Goal: Check status

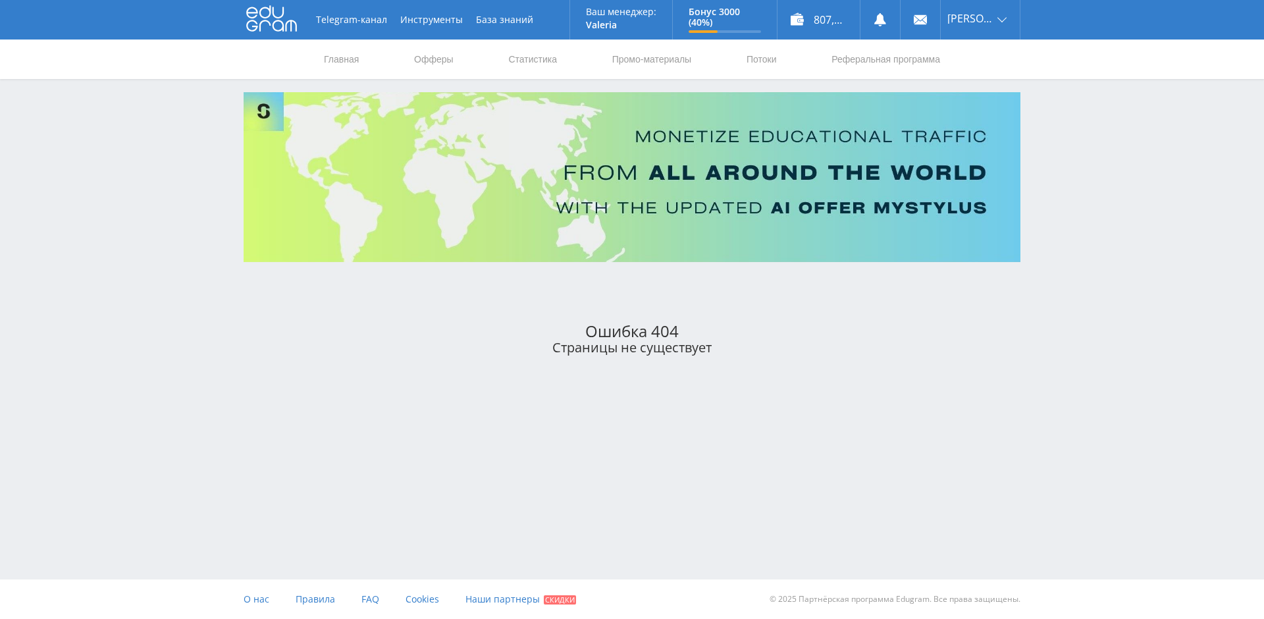
click at [271, 20] on icon at bounding box center [271, 18] width 51 height 26
click at [511, 61] on link "Статистика" at bounding box center [532, 58] width 51 height 39
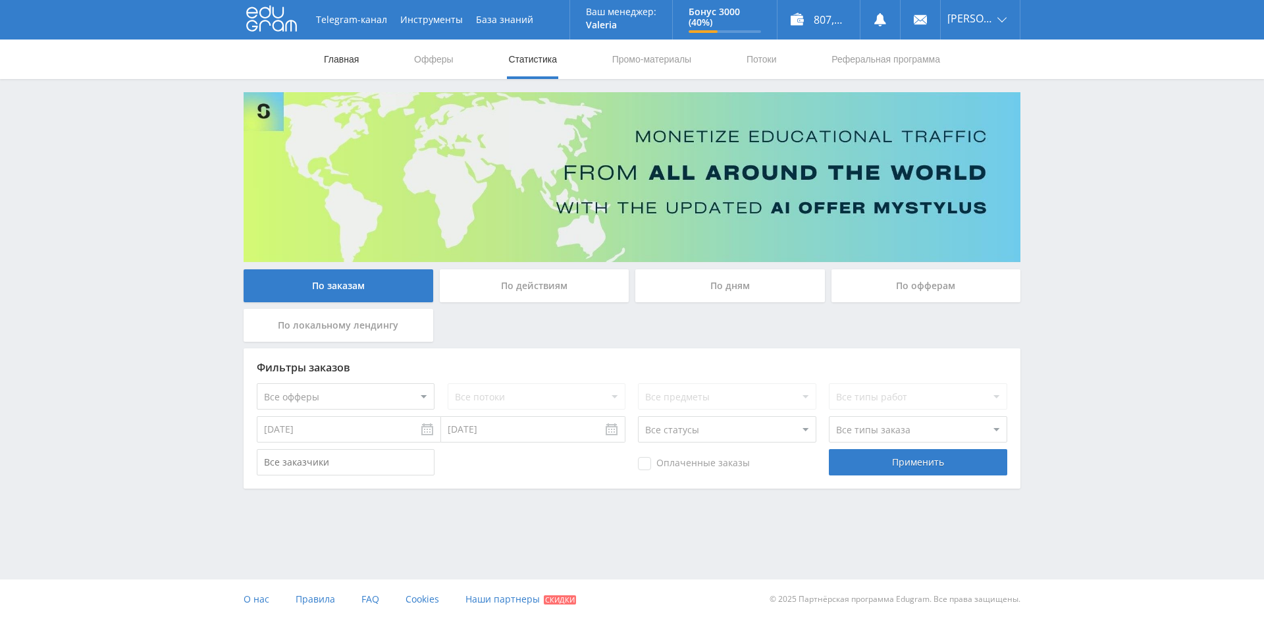
click at [328, 61] on link "Главная" at bounding box center [342, 58] width 38 height 39
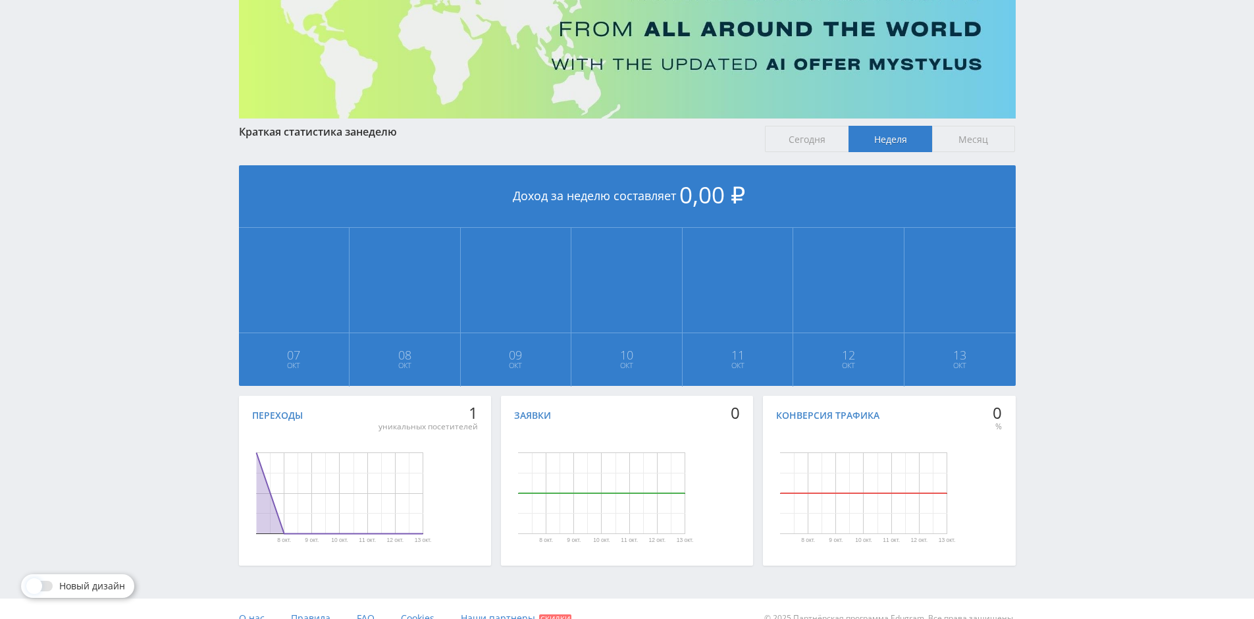
scroll to position [163, 0]
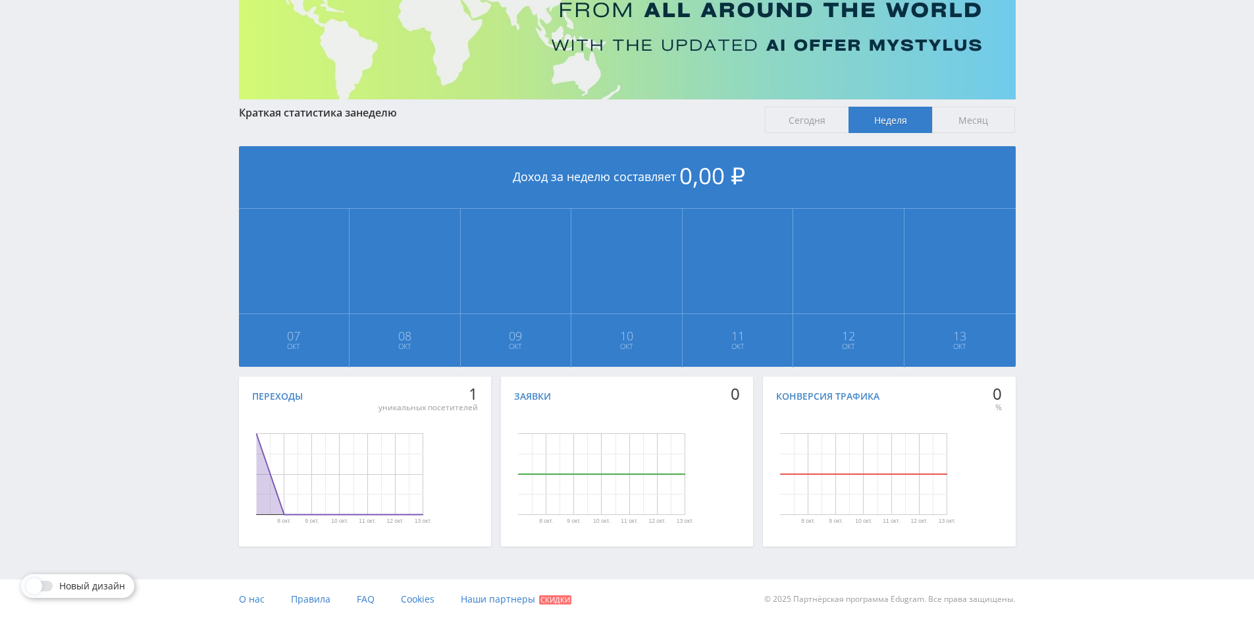
click at [966, 121] on span "Месяц" at bounding box center [974, 120] width 84 height 26
click at [0, 0] on input "Месяц" at bounding box center [0, 0] width 0 height 0
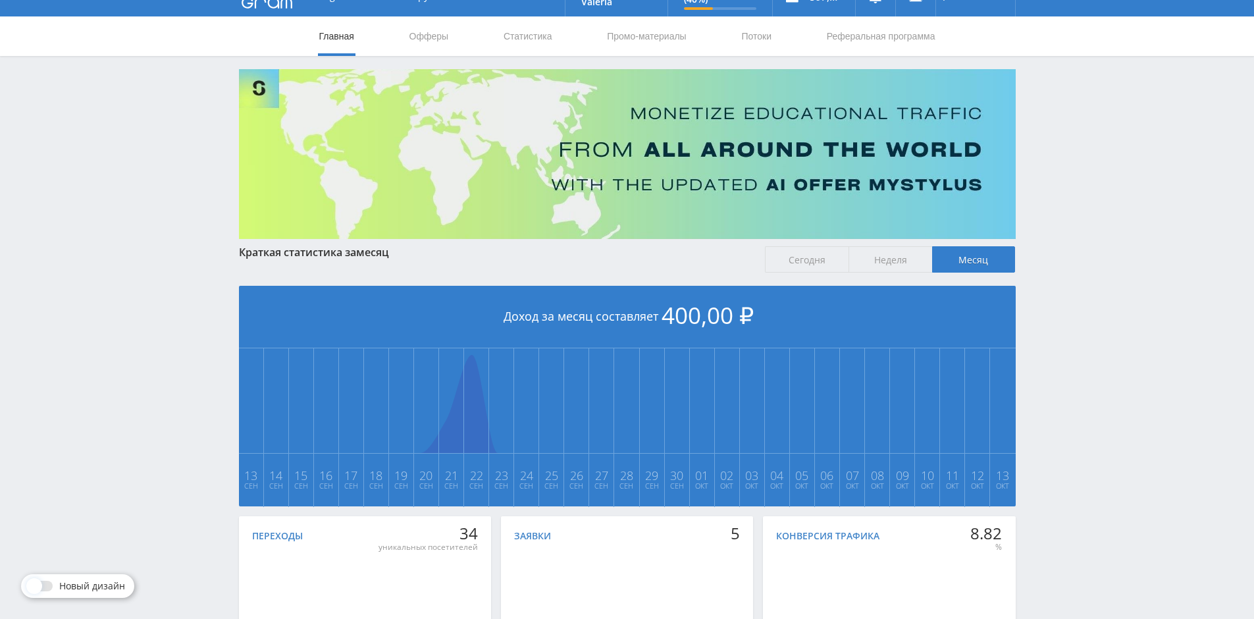
scroll to position [0, 0]
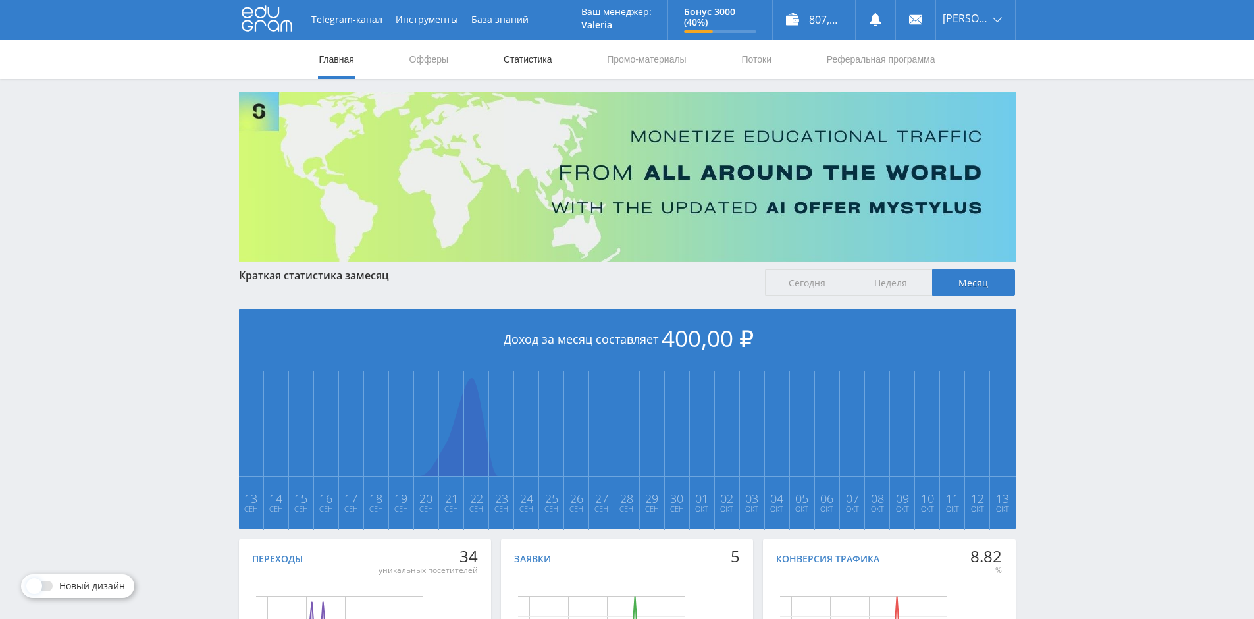
click at [531, 60] on link "Статистика" at bounding box center [527, 58] width 51 height 39
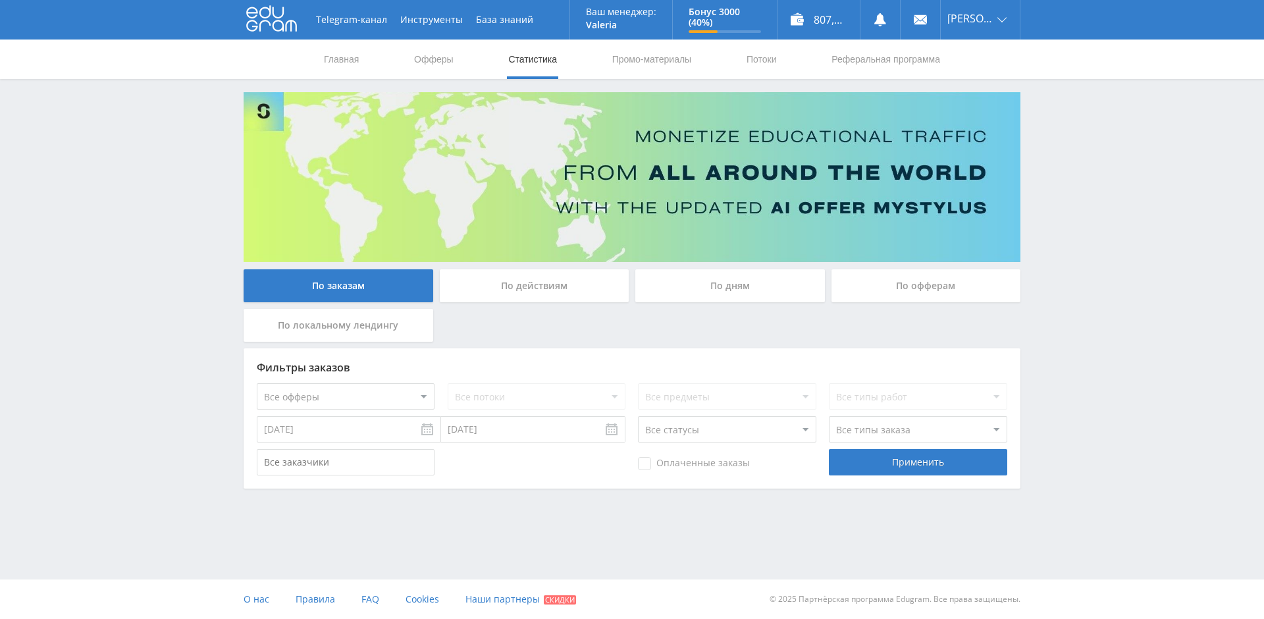
click at [930, 280] on div "По офферам" at bounding box center [926, 285] width 190 height 33
click at [0, 0] on input "По офферам" at bounding box center [0, 0] width 0 height 0
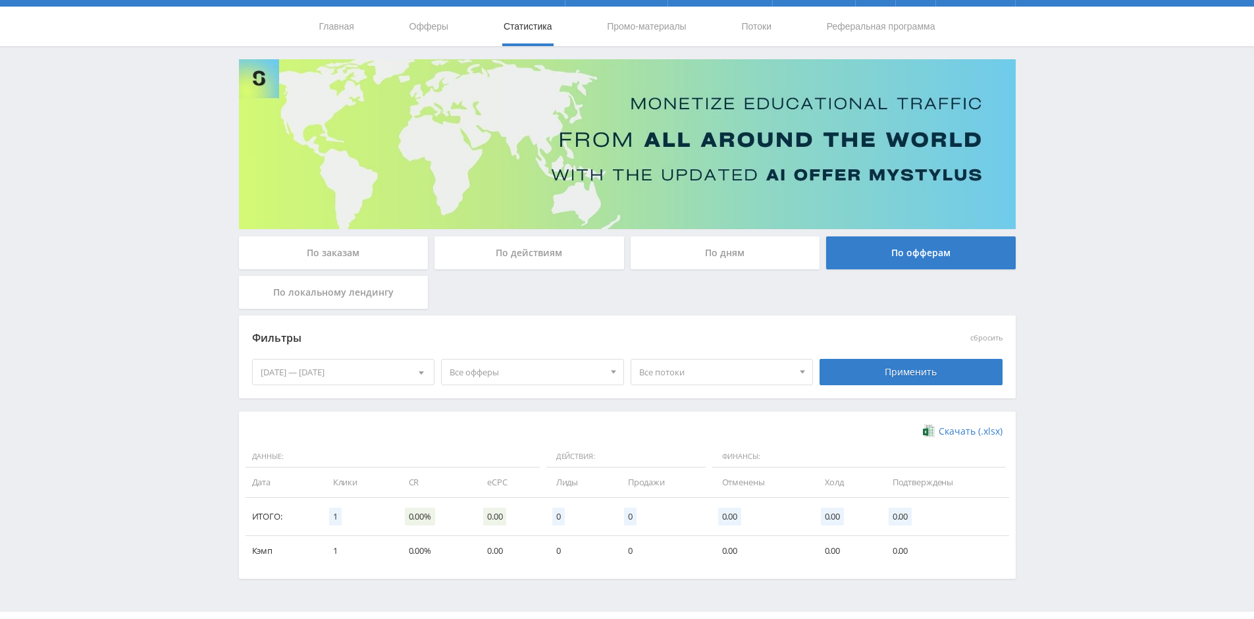
scroll to position [65, 0]
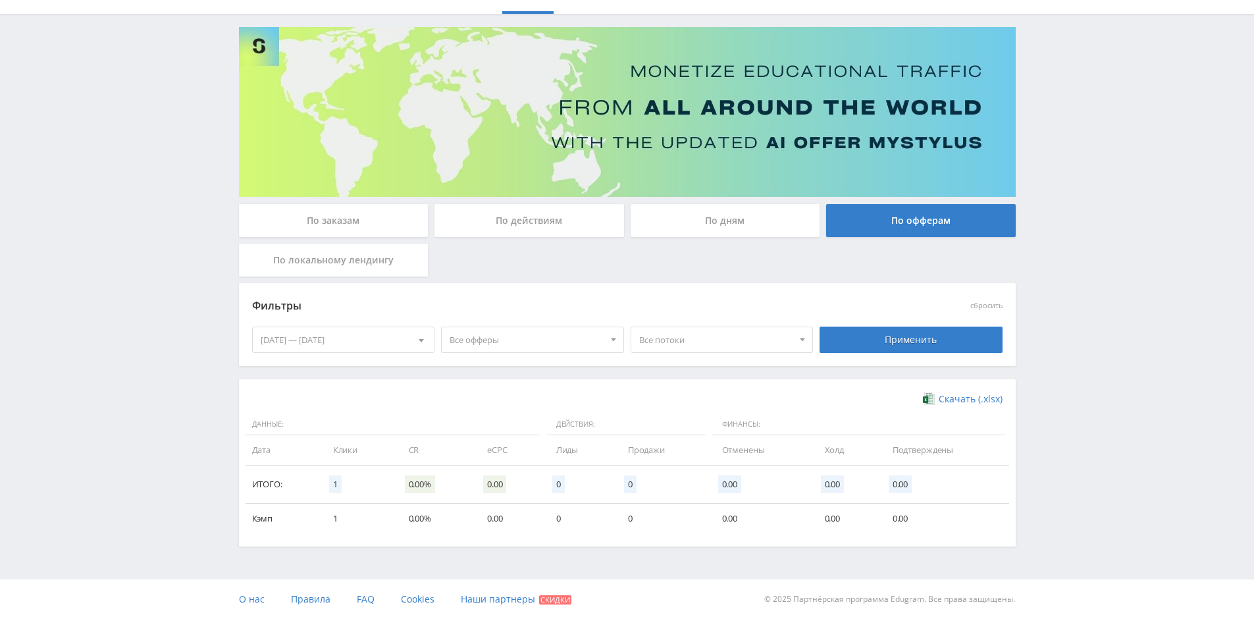
click at [397, 336] on div "[DATE] — [DATE]" at bounding box center [344, 339] width 182 height 25
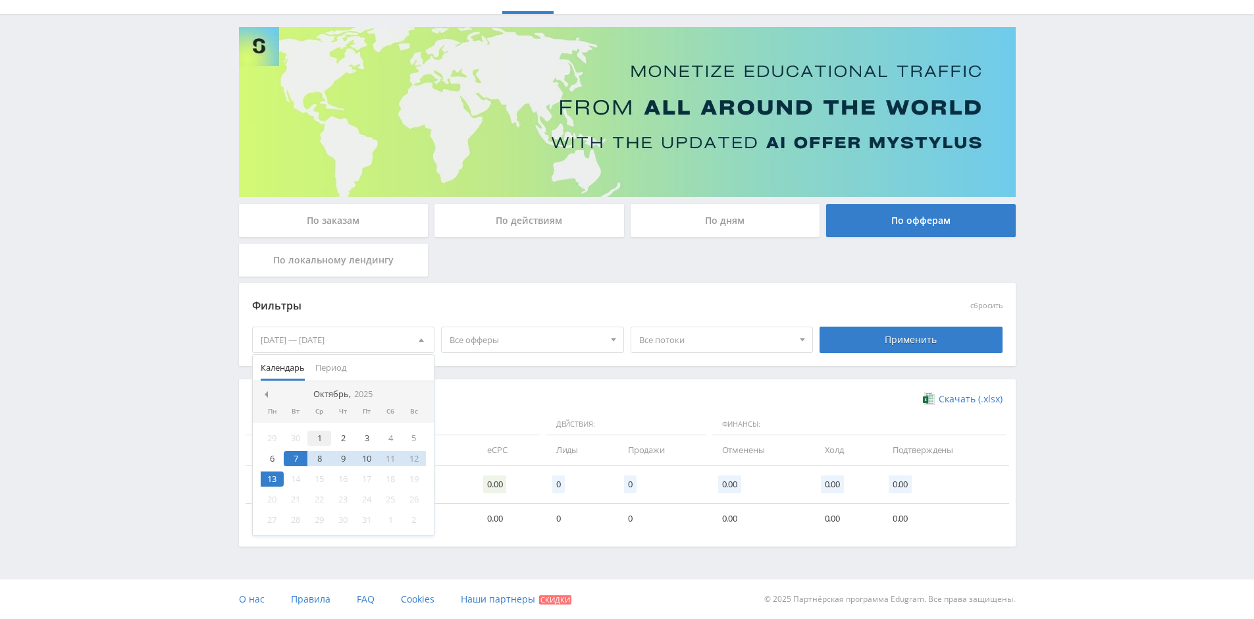
click at [321, 436] on div "1" at bounding box center [319, 437] width 24 height 15
click at [277, 479] on div "13" at bounding box center [273, 478] width 24 height 15
click at [849, 337] on div "Применить" at bounding box center [910, 339] width 183 height 26
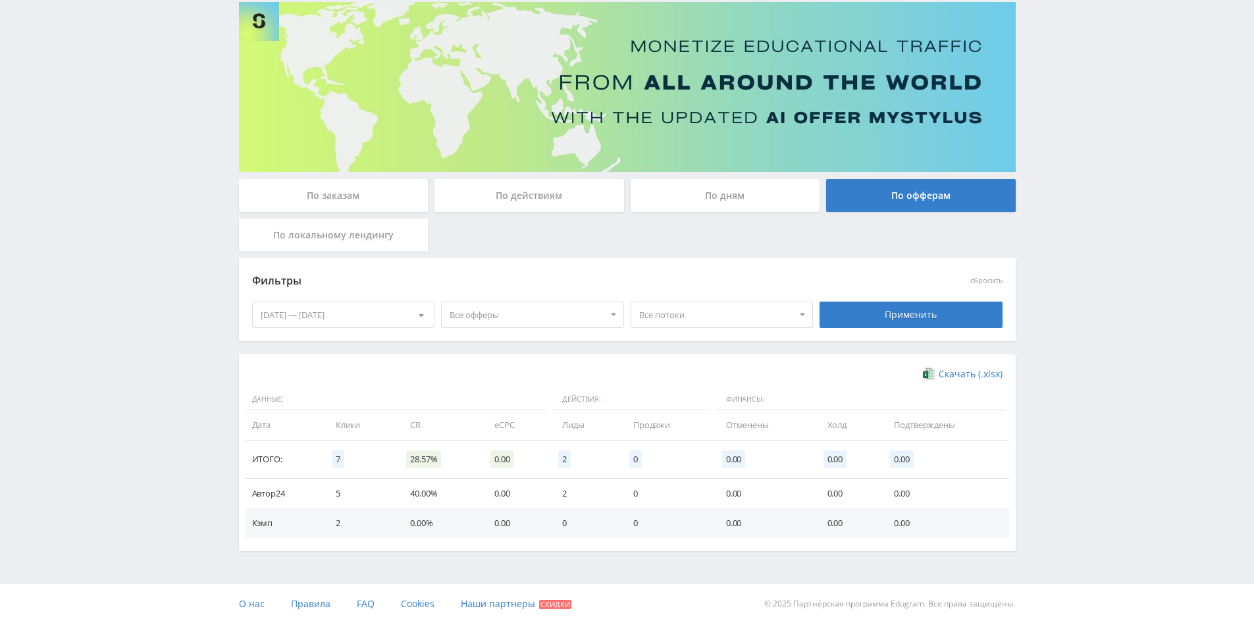
scroll to position [95, 0]
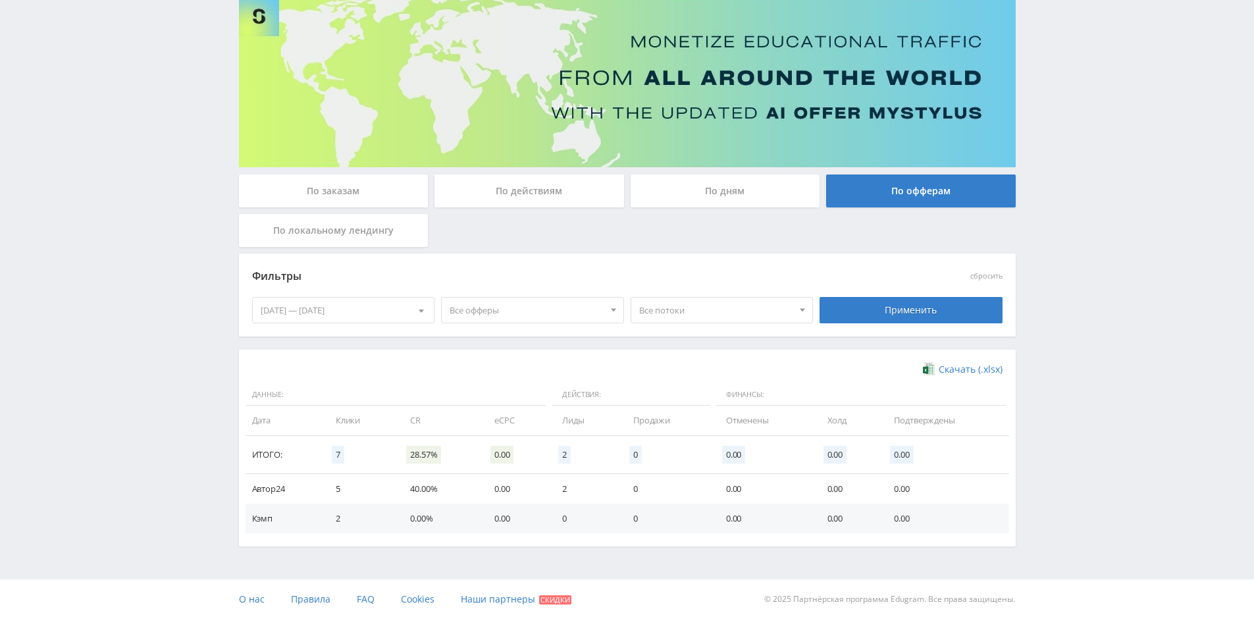
click at [367, 194] on div "По заказам" at bounding box center [334, 190] width 190 height 33
click at [0, 0] on input "По заказам" at bounding box center [0, 0] width 0 height 0
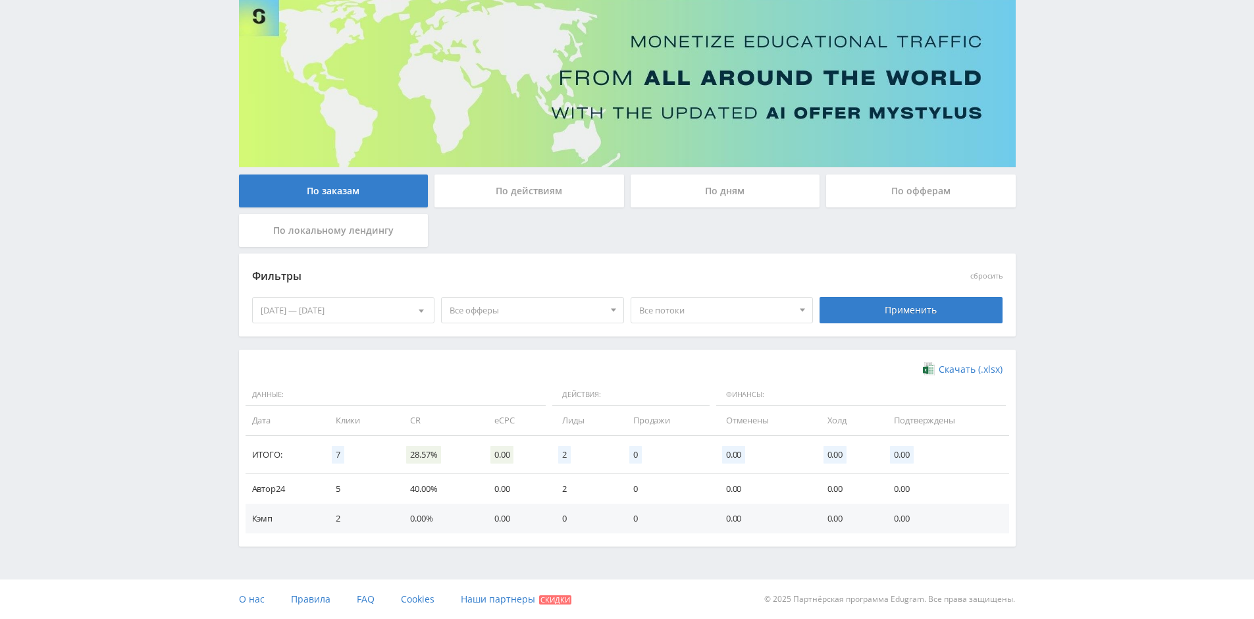
scroll to position [0, 0]
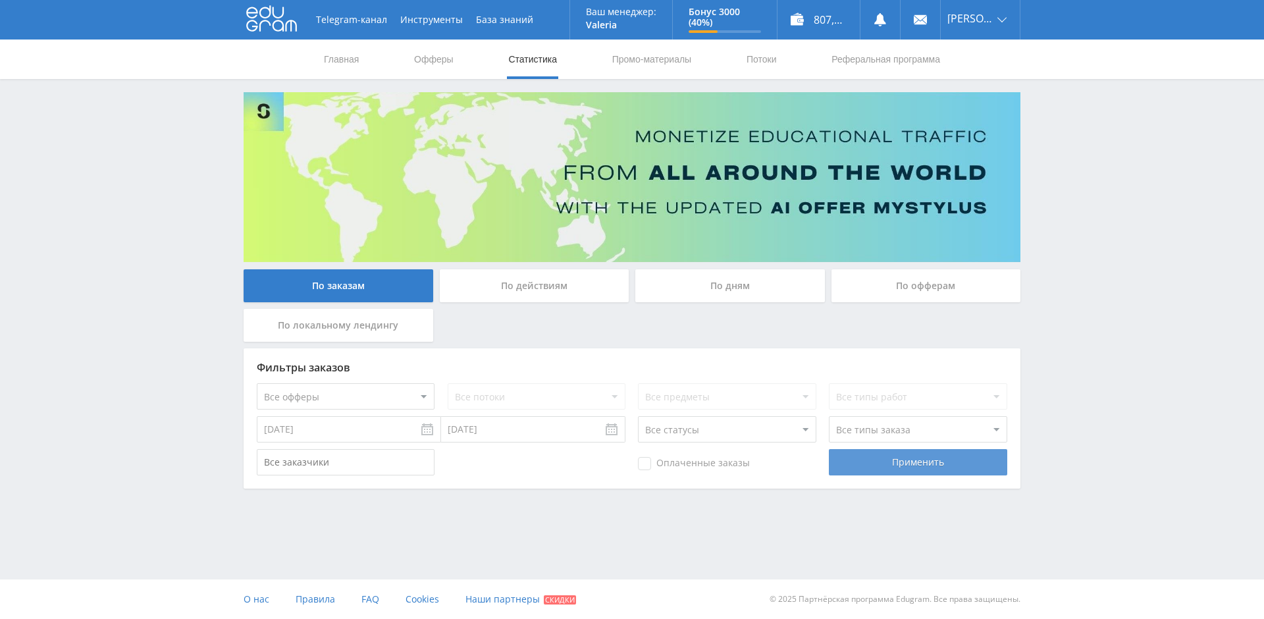
click at [881, 463] on div "Применить" at bounding box center [918, 462] width 178 height 26
click at [526, 284] on div "По действиям" at bounding box center [535, 285] width 190 height 33
click at [0, 0] on input "По действиям" at bounding box center [0, 0] width 0 height 0
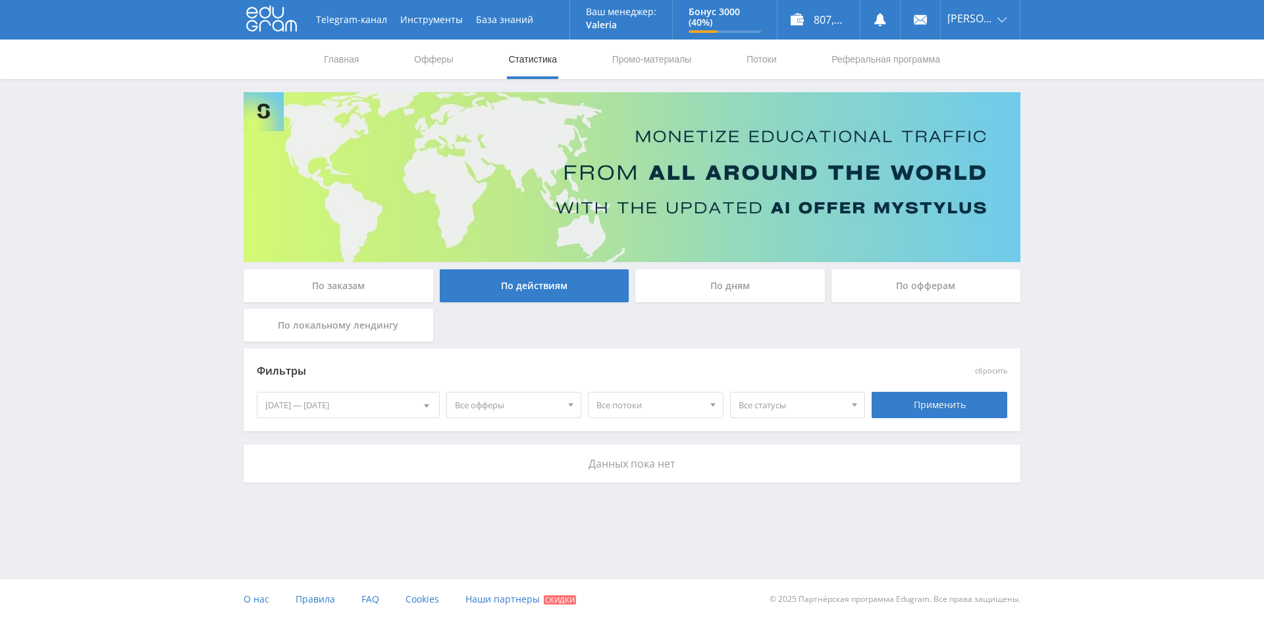
click at [749, 279] on div "По дням" at bounding box center [730, 285] width 190 height 33
click at [0, 0] on input "По дням" at bounding box center [0, 0] width 0 height 0
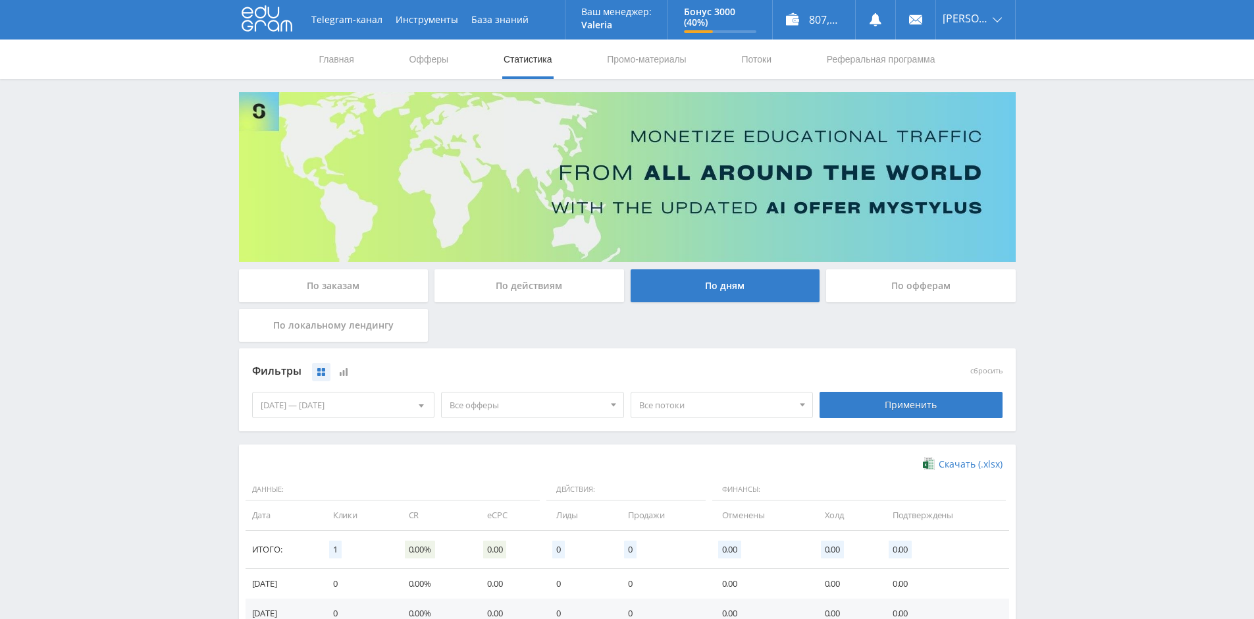
click at [933, 287] on div "По офферам" at bounding box center [921, 285] width 190 height 33
click at [0, 0] on input "По офферам" at bounding box center [0, 0] width 0 height 0
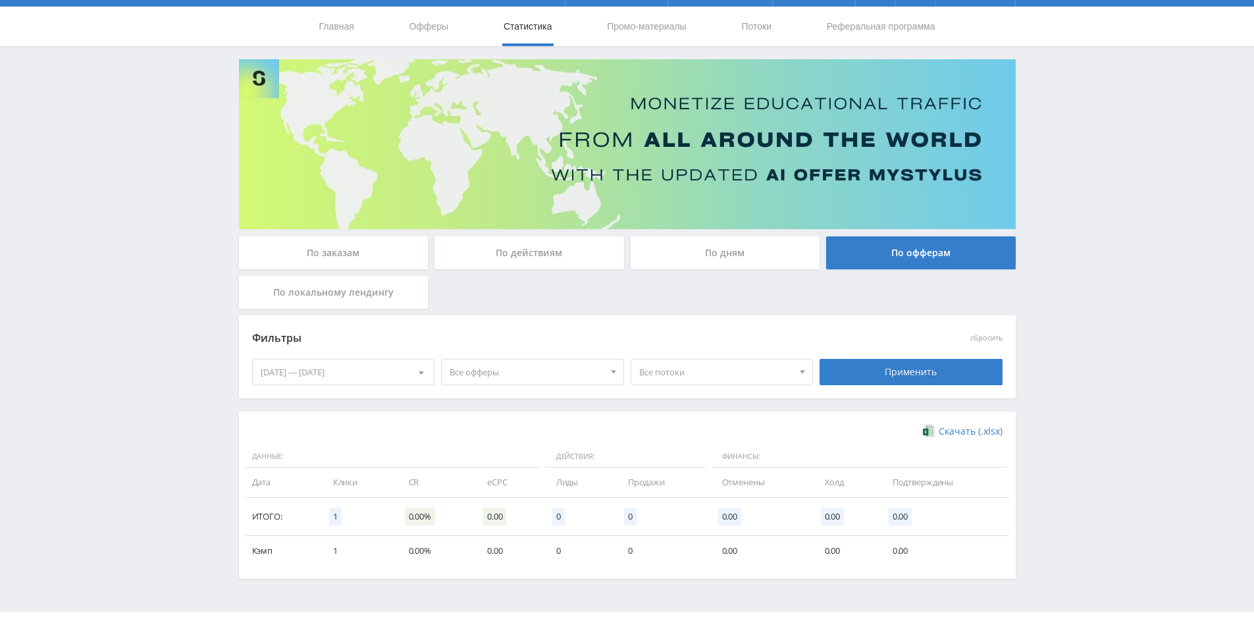
scroll to position [65, 0]
